Goal: Task Accomplishment & Management: Manage account settings

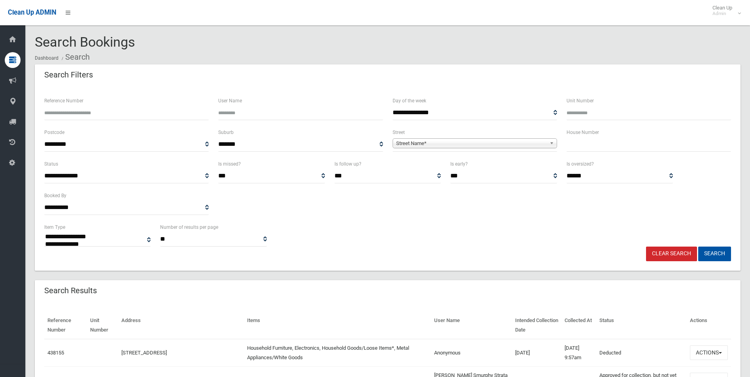
select select
click at [579, 144] on input "text" at bounding box center [648, 144] width 164 height 15
type input "***"
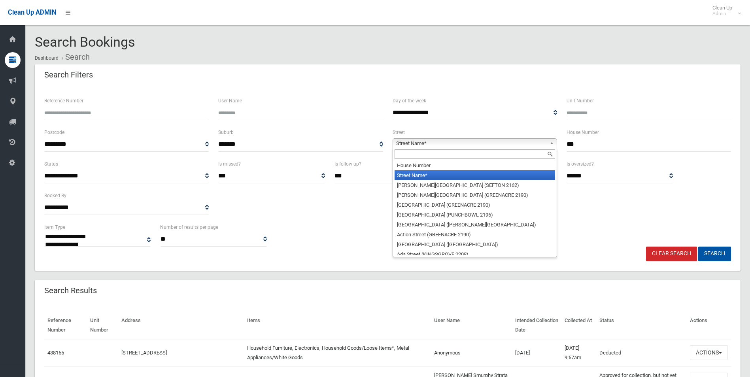
click at [515, 146] on span "Street Name*" at bounding box center [471, 143] width 150 height 9
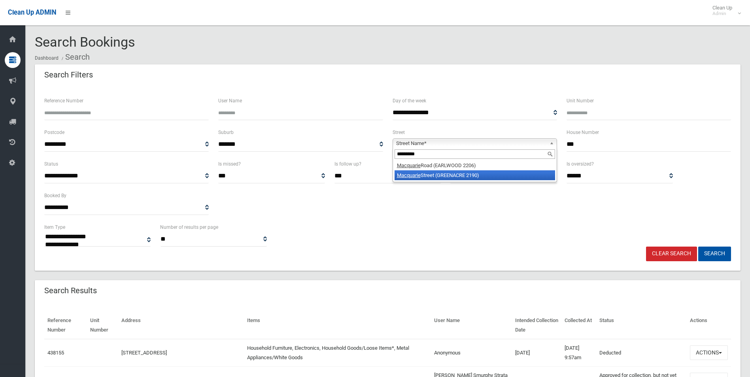
type input "*********"
click at [473, 177] on li "Macquarie Street (GREENACRE 2190)" at bounding box center [474, 175] width 160 height 10
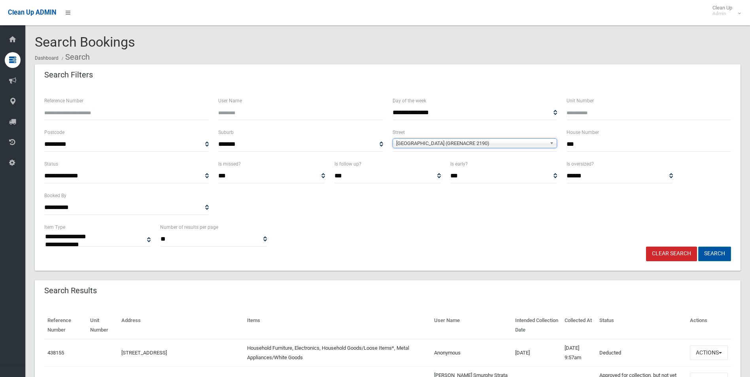
click at [714, 253] on button "Search" at bounding box center [714, 254] width 33 height 15
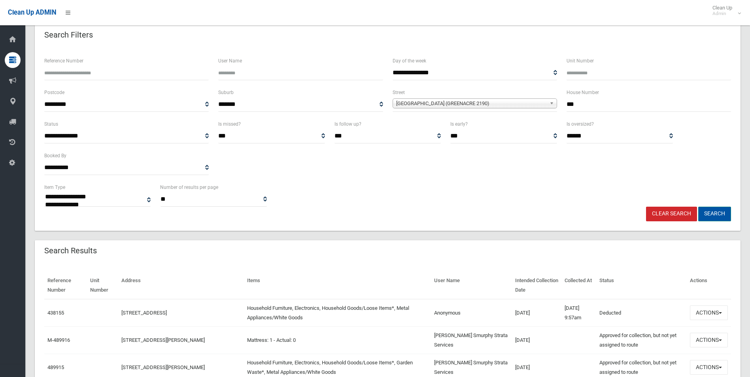
scroll to position [158, 0]
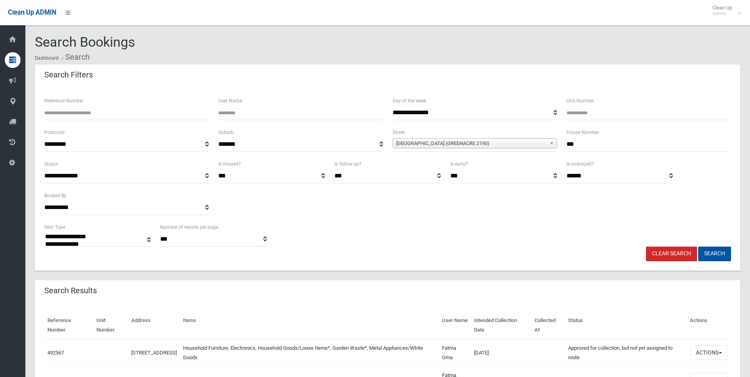
select select
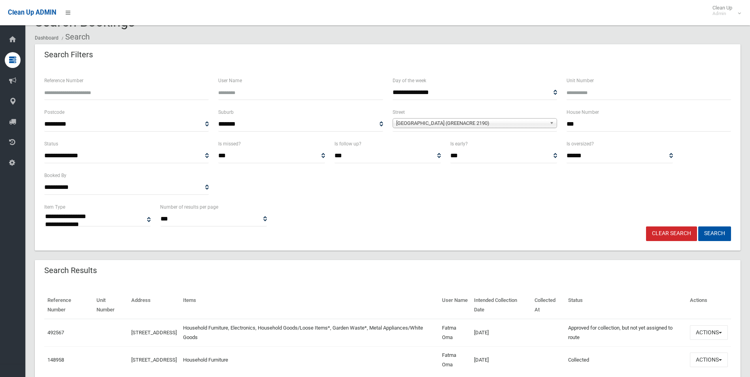
scroll to position [55, 0]
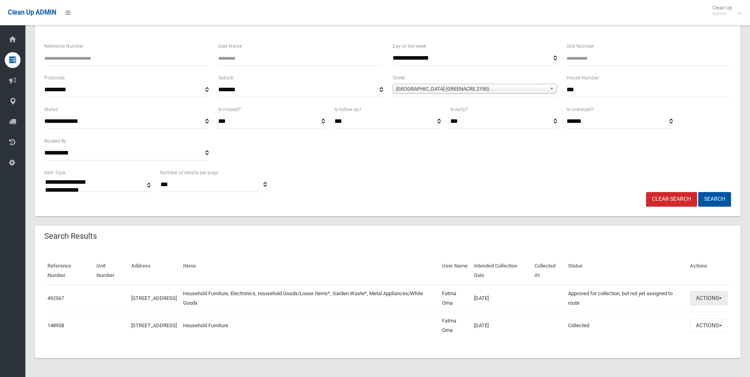
click at [714, 298] on button "Actions" at bounding box center [709, 298] width 38 height 15
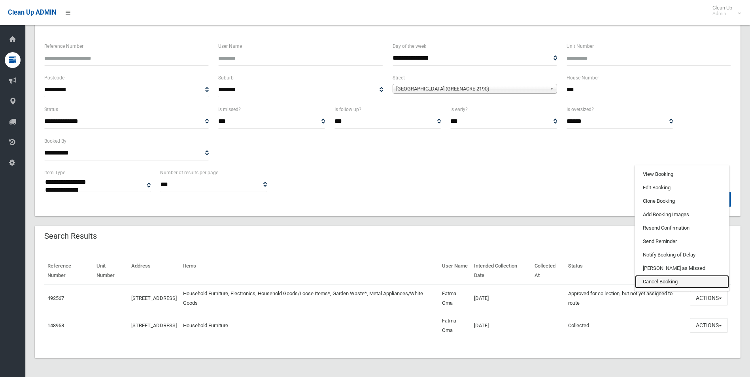
click at [664, 281] on link "Cancel Booking" at bounding box center [682, 281] width 94 height 13
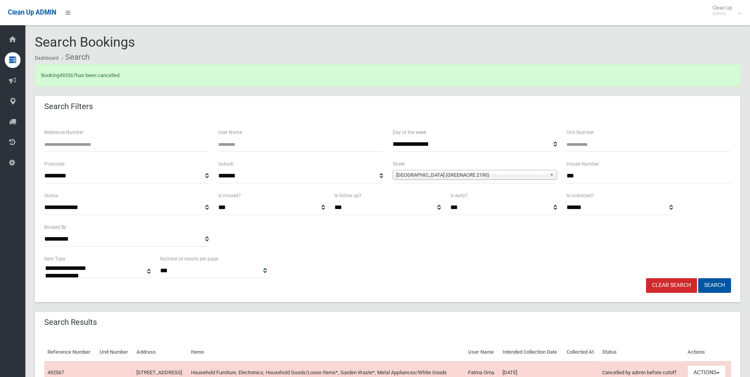
select select
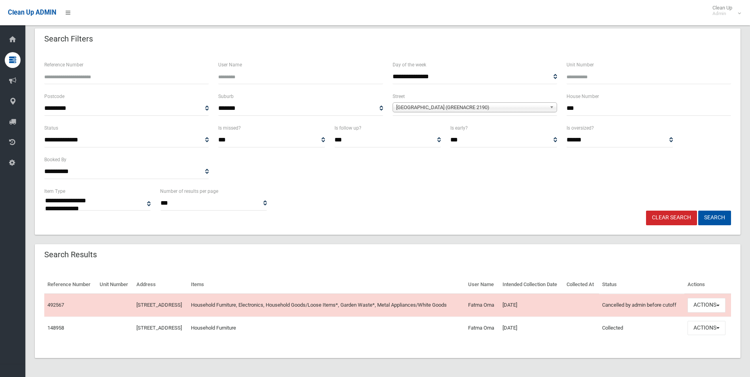
scroll to position [86, 0]
